Goal: Obtain resource: Download file/media

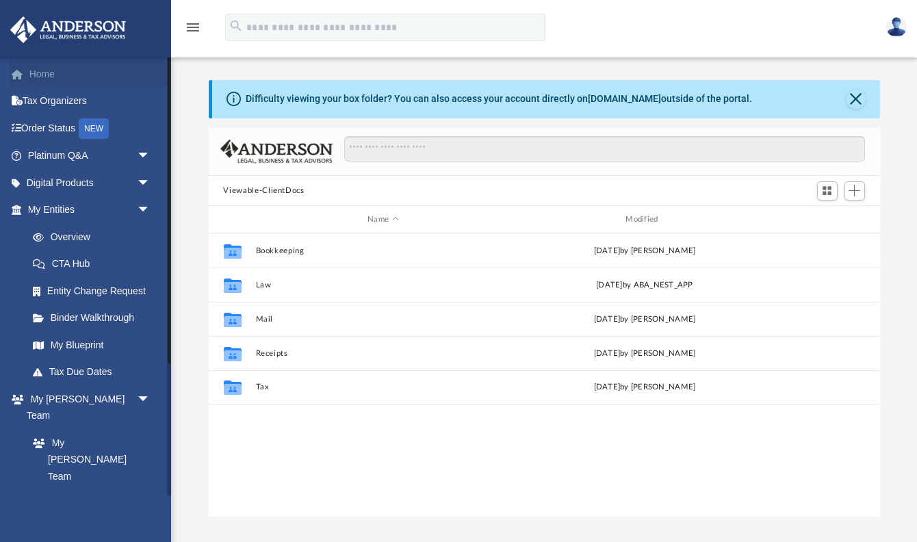
scroll to position [311, 672]
click at [74, 68] on link "Home" at bounding box center [91, 73] width 162 height 27
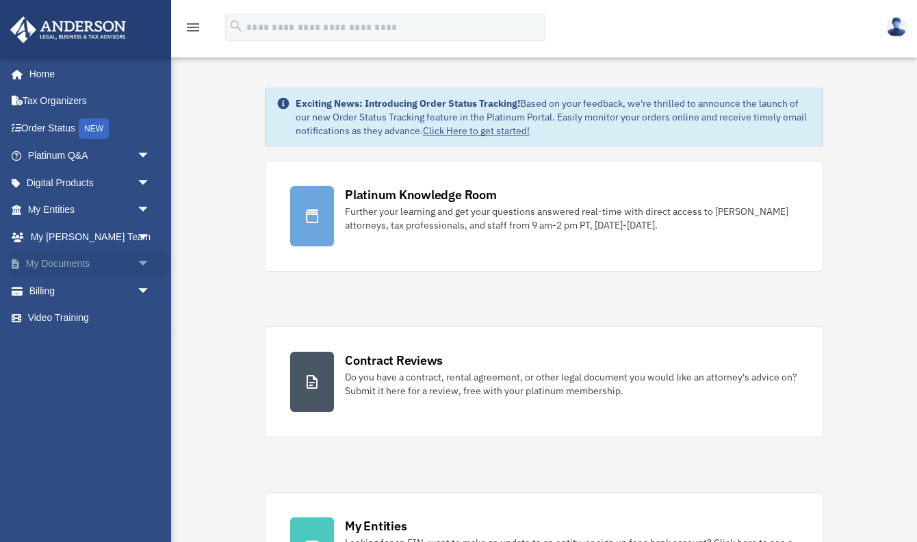
click at [143, 264] on span "arrow_drop_down" at bounding box center [150, 265] width 27 height 28
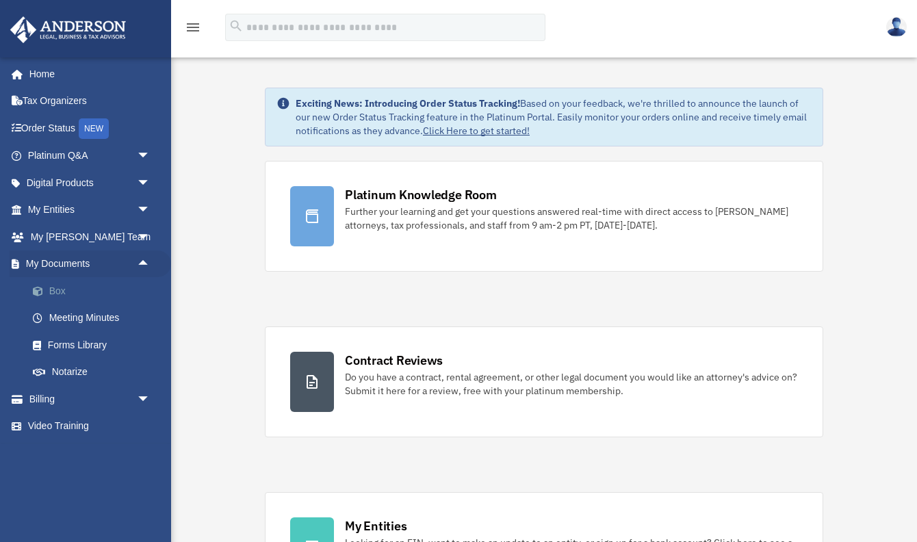
click at [50, 288] on link "Box" at bounding box center [95, 290] width 152 height 27
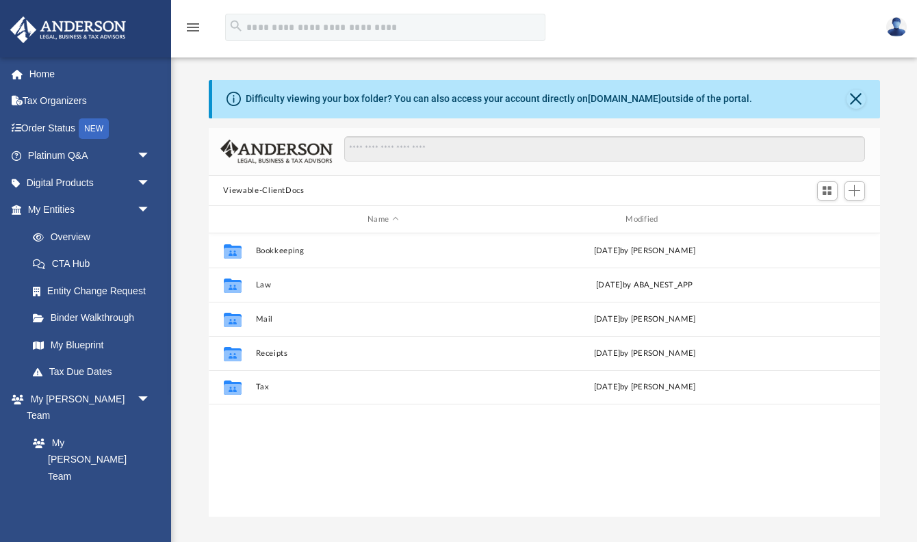
scroll to position [311, 672]
click at [374, 152] on input "Search files and folders" at bounding box center [604, 149] width 520 height 26
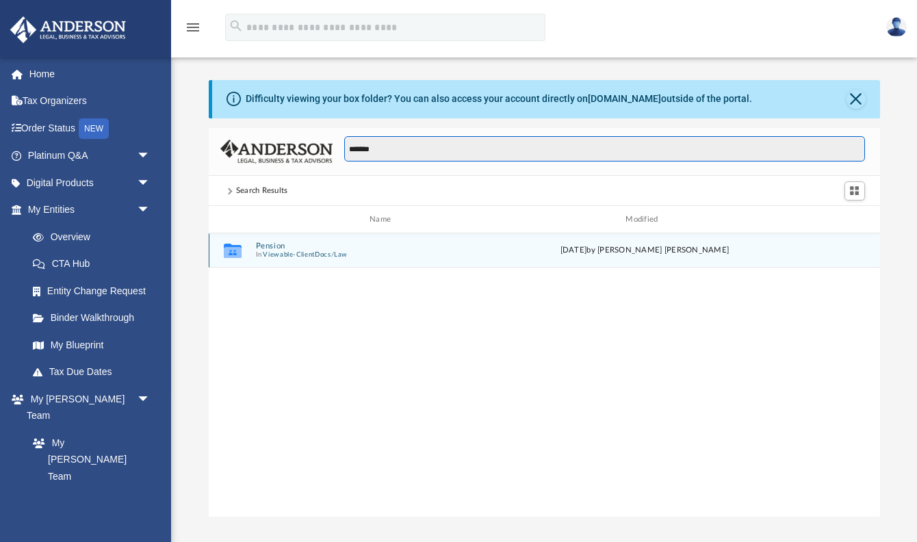
type input "*******"
click at [347, 251] on button "Law" at bounding box center [340, 255] width 14 height 9
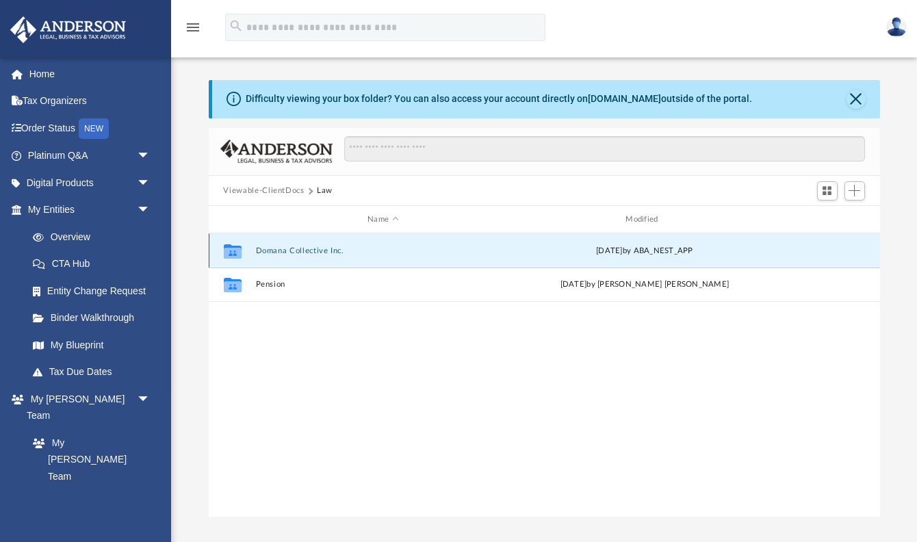
click at [295, 249] on button "Domana Collective Inc." at bounding box center [382, 250] width 255 height 9
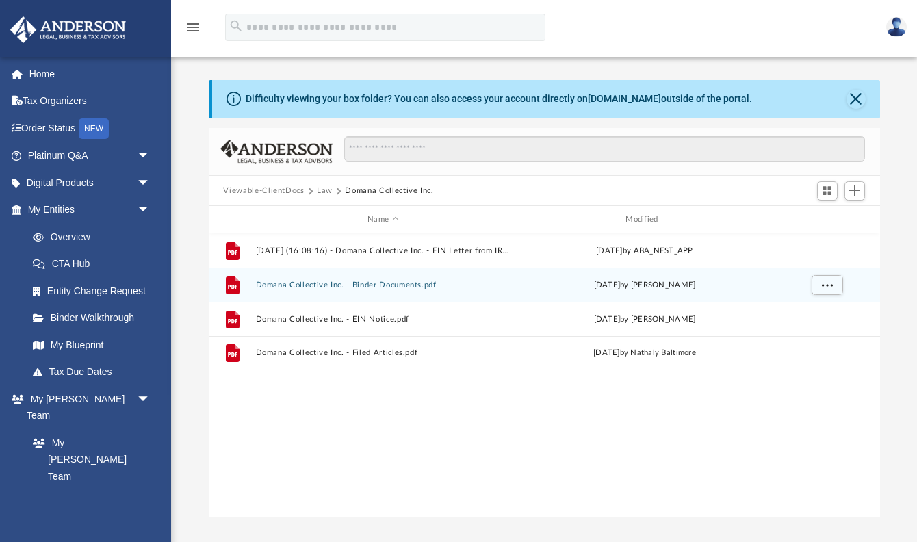
click at [280, 288] on button "Domana Collective Inc. - Binder Documents.pdf" at bounding box center [382, 285] width 255 height 9
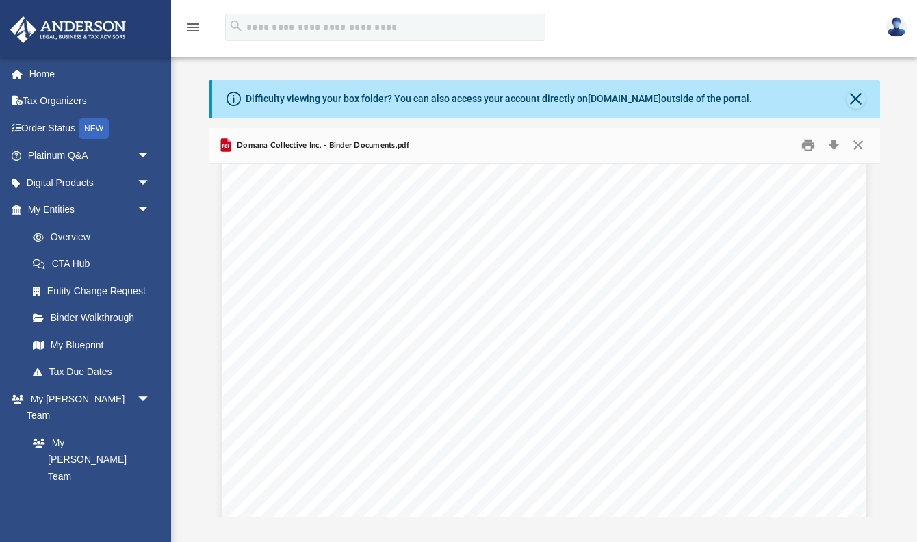
scroll to position [3643, 0]
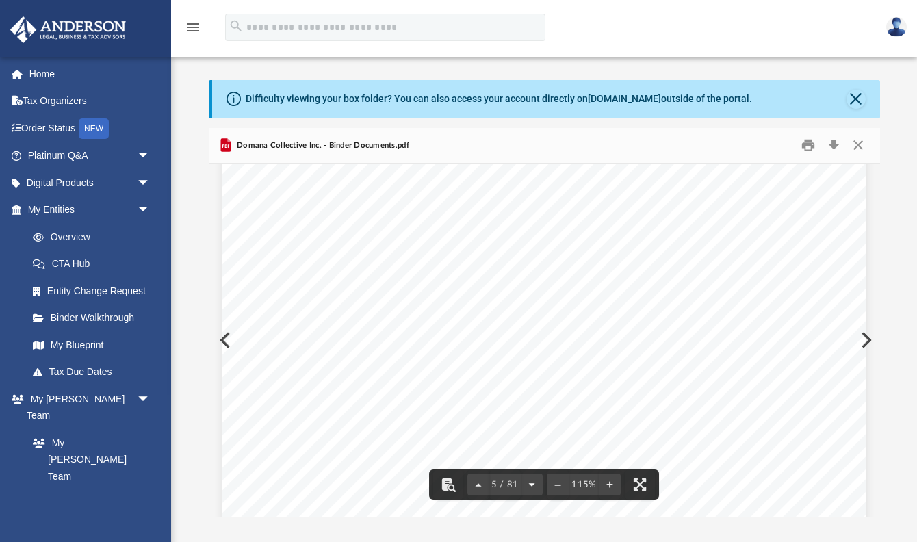
click at [531, 487] on button "File preview" at bounding box center [532, 485] width 22 height 30
click at [494, 481] on span "6 / 81" at bounding box center [504, 485] width 31 height 9
type input "***"
click at [502, 484] on span "6 / 81" at bounding box center [504, 485] width 31 height 9
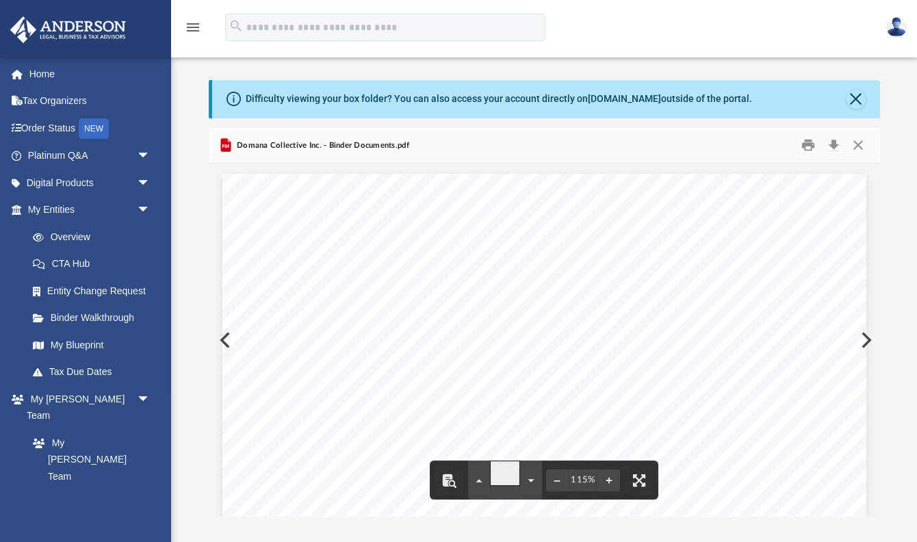
click at [551, 374] on span "Here is a list of the documents contained herein and their purpose." at bounding box center [465, 379] width 334 height 12
click at [530, 486] on button "File preview" at bounding box center [532, 485] width 22 height 30
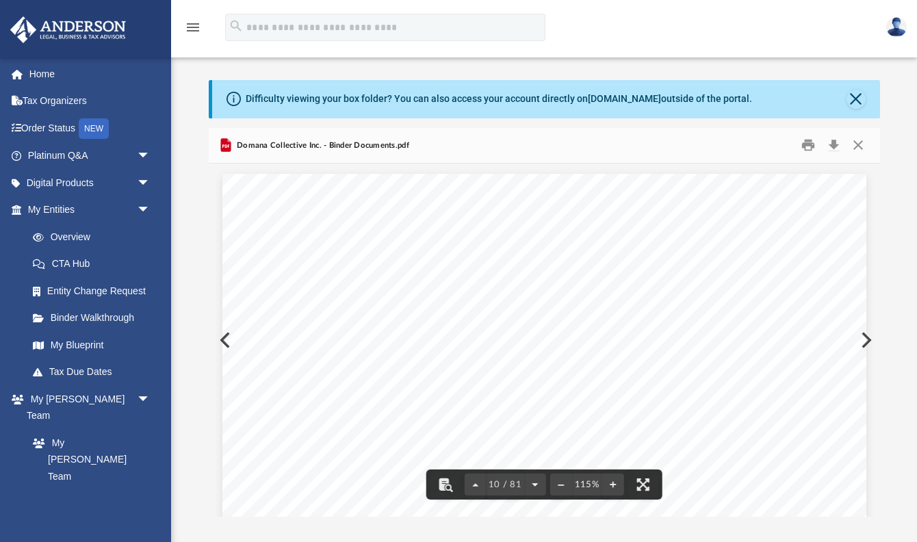
click at [530, 486] on button "File preview" at bounding box center [535, 485] width 22 height 30
click at [858, 151] on button "Close" at bounding box center [858, 145] width 25 height 21
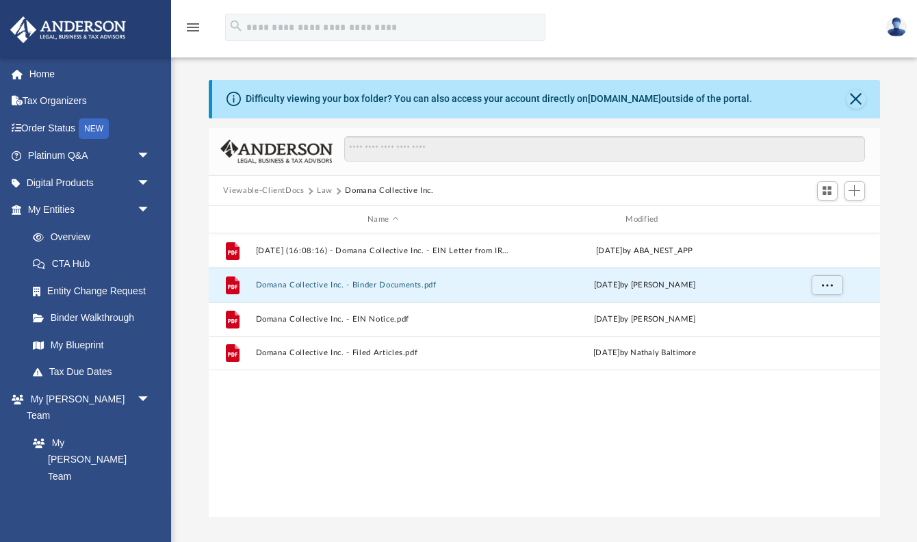
click at [322, 192] on button "Law" at bounding box center [325, 191] width 16 height 12
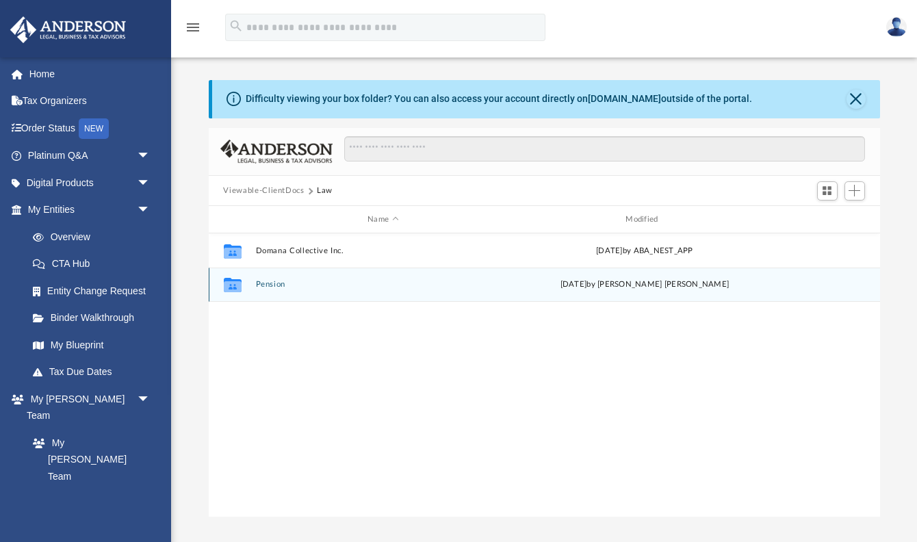
click at [285, 284] on button "Pension" at bounding box center [382, 285] width 255 height 9
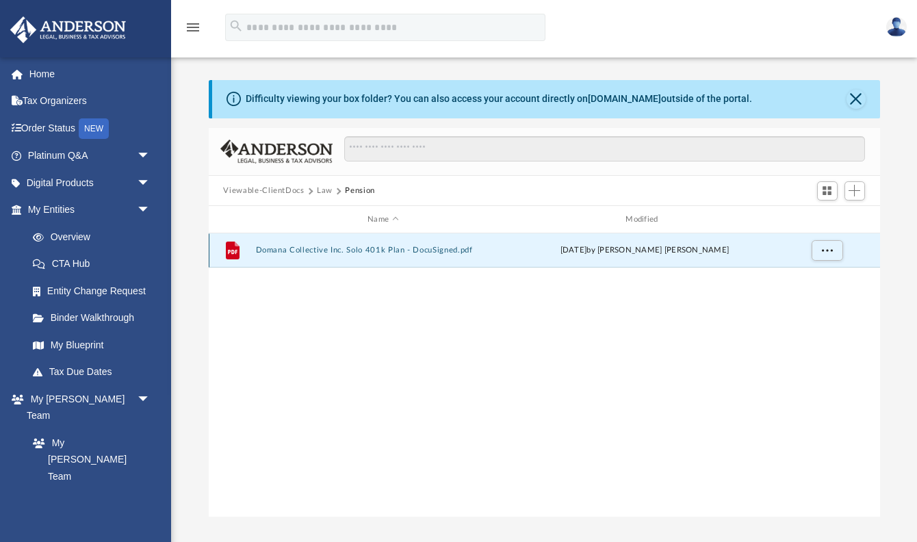
click at [311, 255] on button "Domana Collective Inc. Solo 401k Plan - DocuSigned.pdf" at bounding box center [382, 250] width 255 height 9
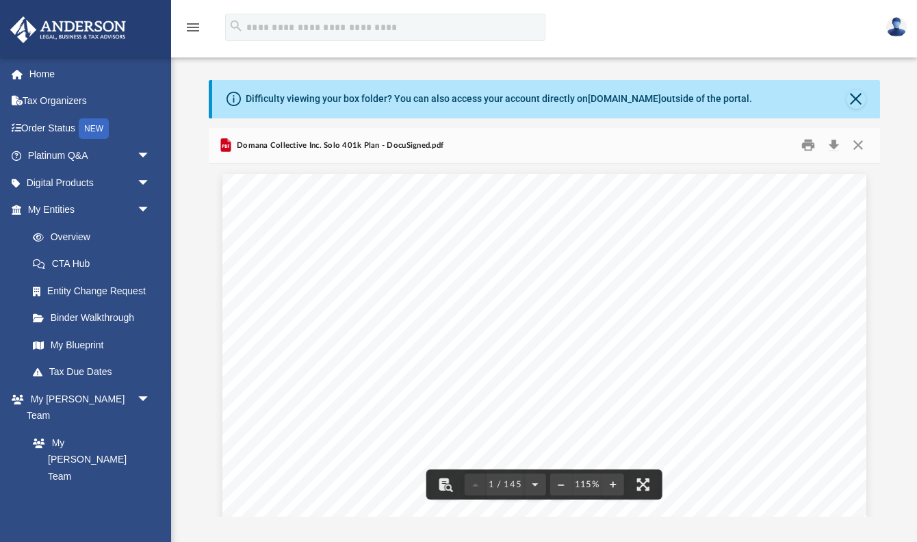
scroll to position [1, 0]
click at [492, 481] on span "1 / 145" at bounding box center [506, 485] width 38 height 9
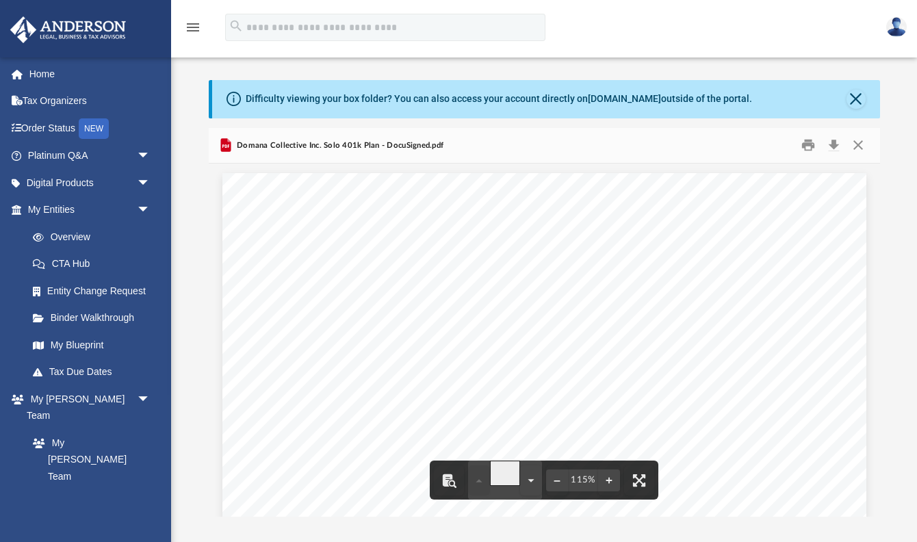
type input "***"
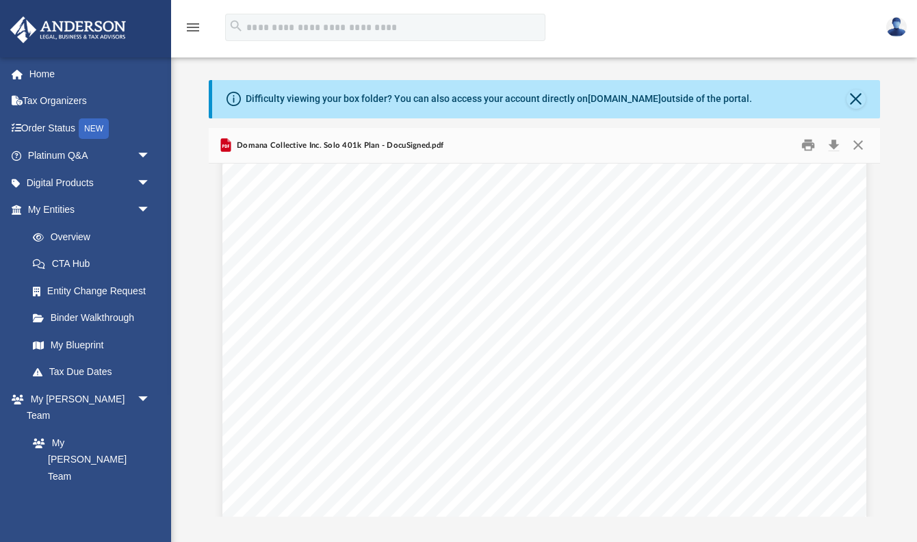
scroll to position [118091, 0]
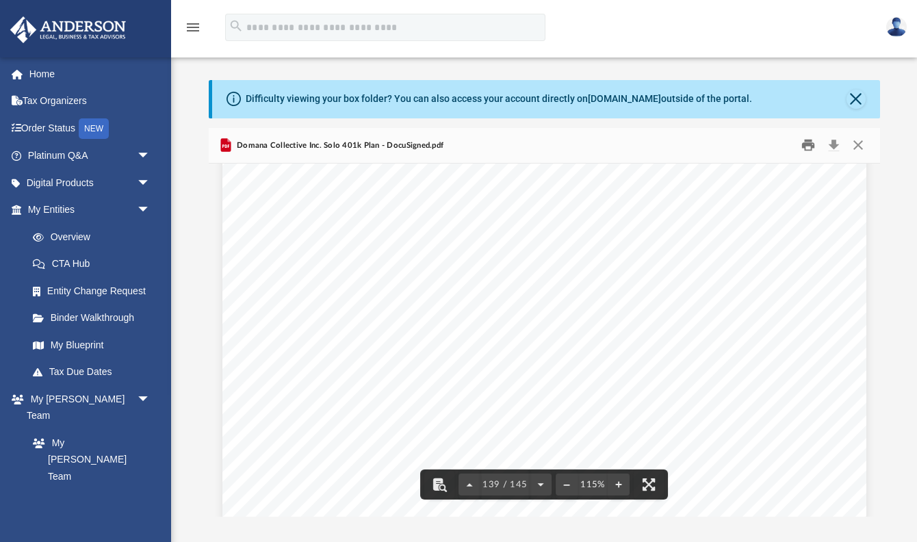
click at [806, 147] on button "Print" at bounding box center [808, 145] width 27 height 21
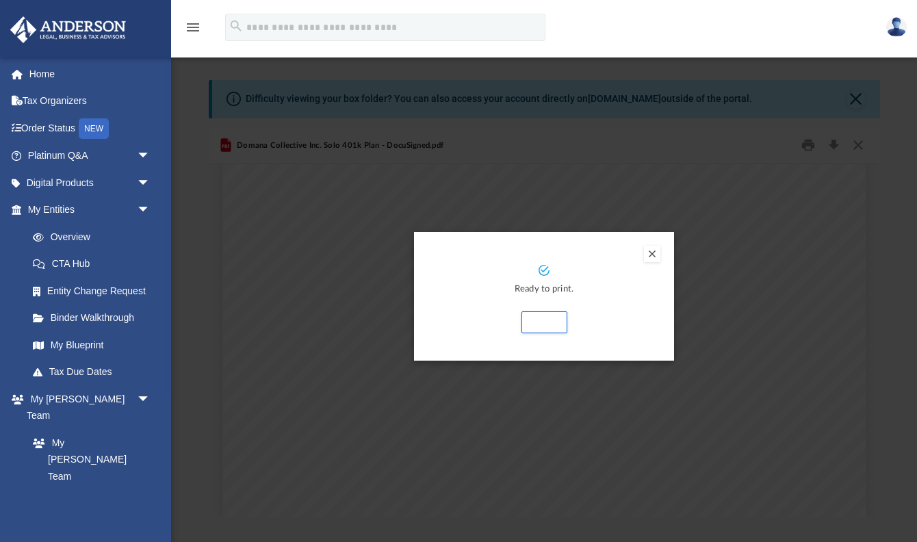
click at [651, 255] on button "Preview" at bounding box center [652, 254] width 16 height 16
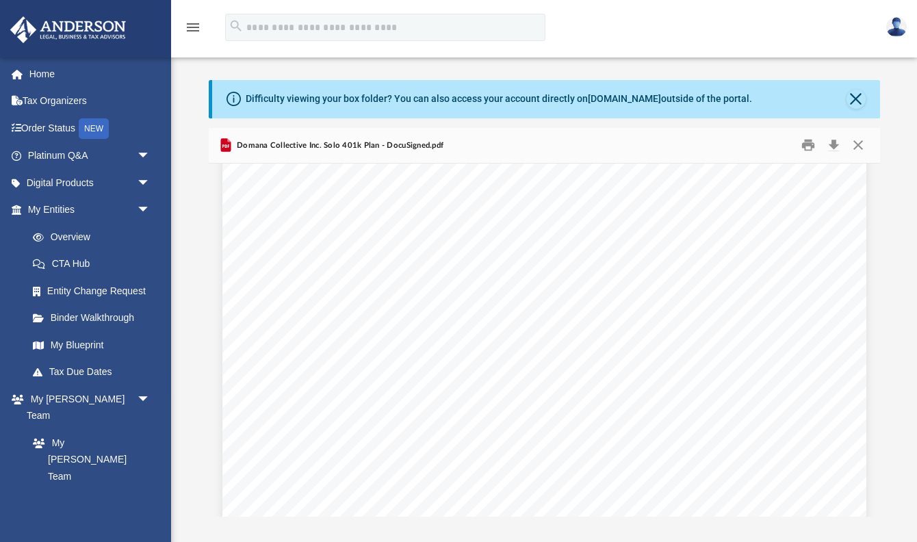
scroll to position [118139, 0]
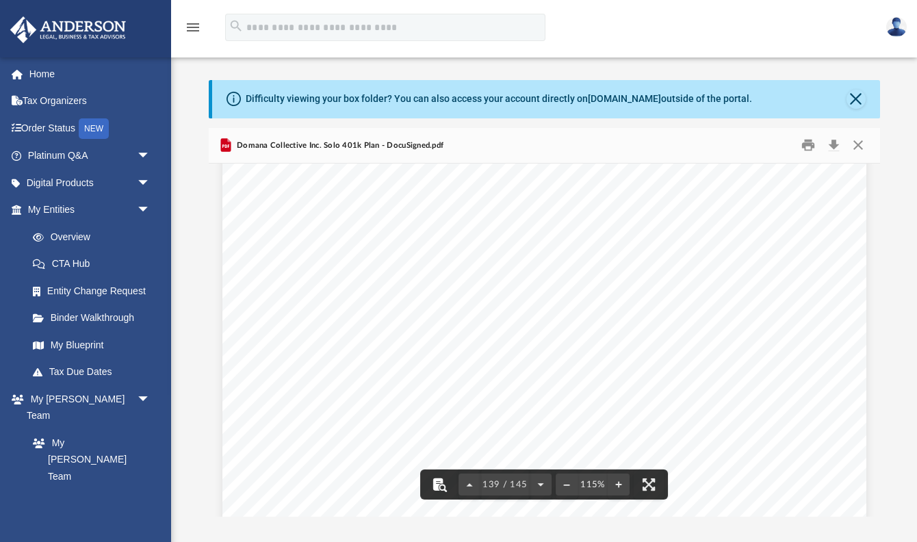
click at [434, 485] on button "File preview" at bounding box center [439, 485] width 30 height 30
click at [809, 142] on button "Print" at bounding box center [808, 145] width 27 height 21
